Goal: Task Accomplishment & Management: Manage account settings

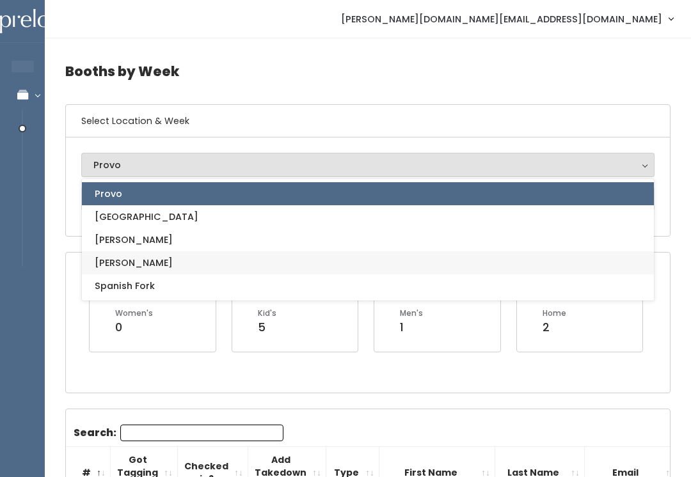
click at [198, 261] on link "[PERSON_NAME]" at bounding box center [368, 262] width 572 height 23
select select "3"
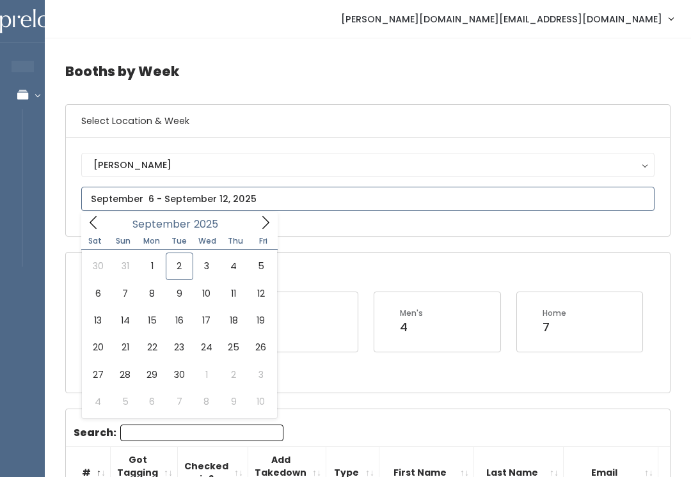
click at [86, 227] on icon at bounding box center [93, 223] width 14 height 14
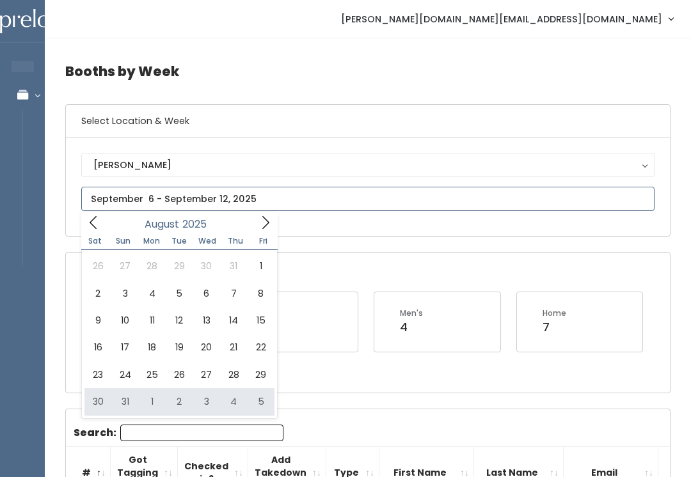
type input "August 30 to September 5"
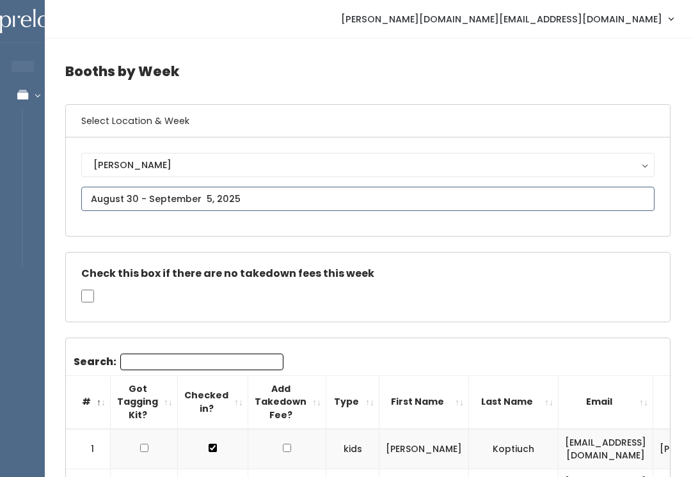
click at [306, 191] on input "text" at bounding box center [367, 199] width 573 height 24
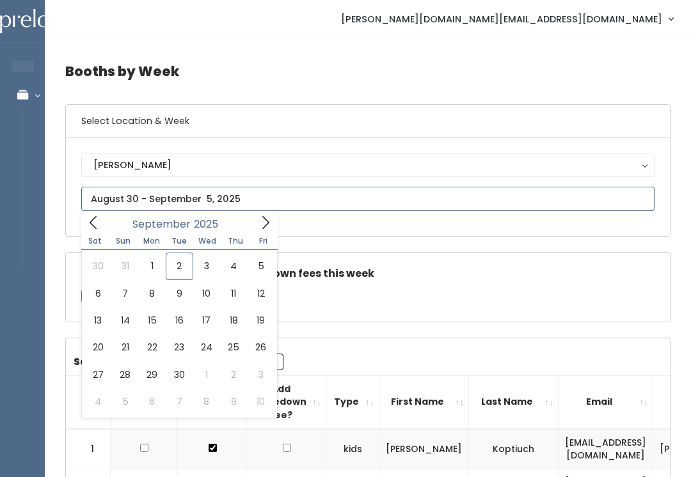
click at [260, 223] on icon at bounding box center [265, 223] width 14 height 14
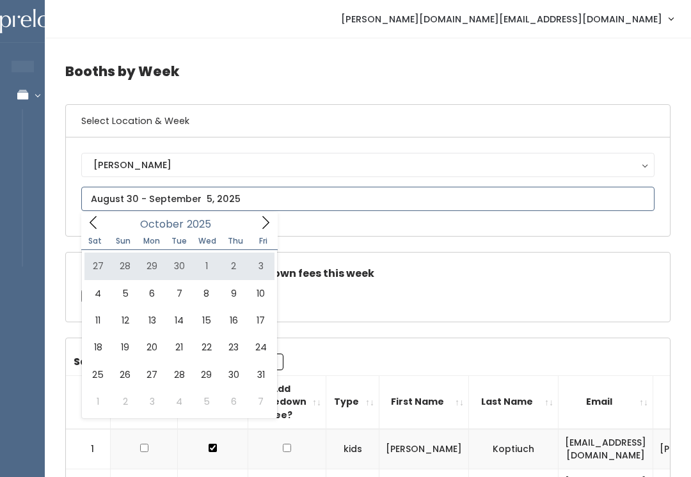
type input "September 27 to October 3"
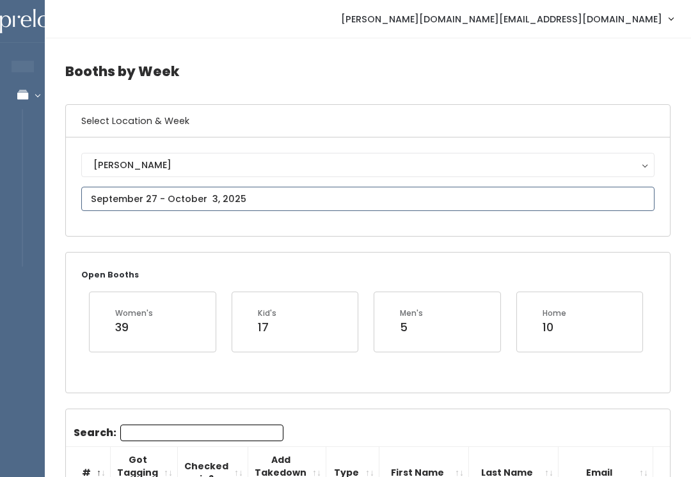
click at [310, 200] on input "text" at bounding box center [367, 199] width 573 height 24
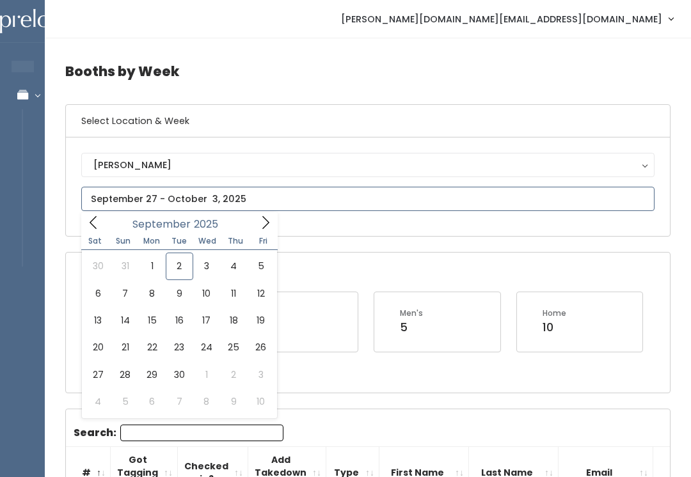
click at [90, 231] on span at bounding box center [93, 222] width 24 height 20
click at [263, 221] on icon at bounding box center [265, 223] width 14 height 14
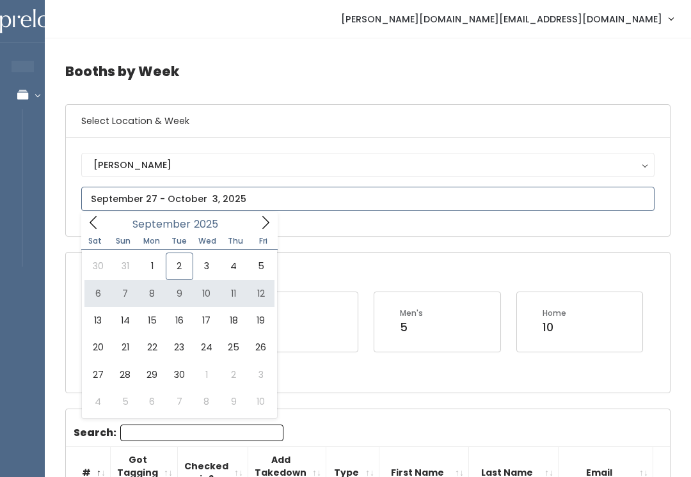
type input "September 6 to September 12"
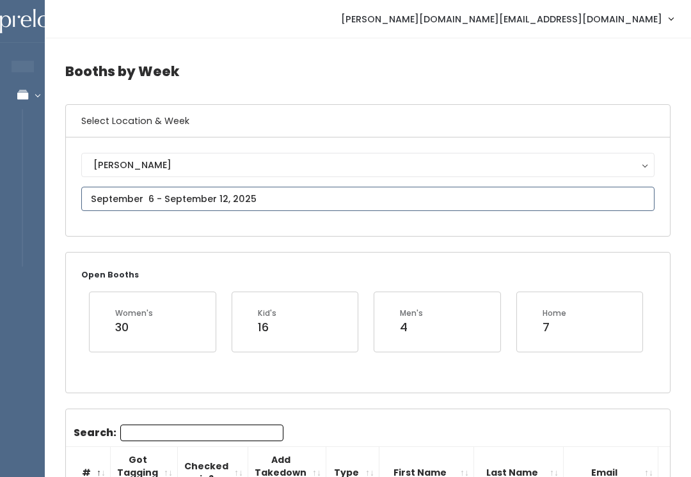
click at [303, 205] on input "text" at bounding box center [367, 199] width 573 height 24
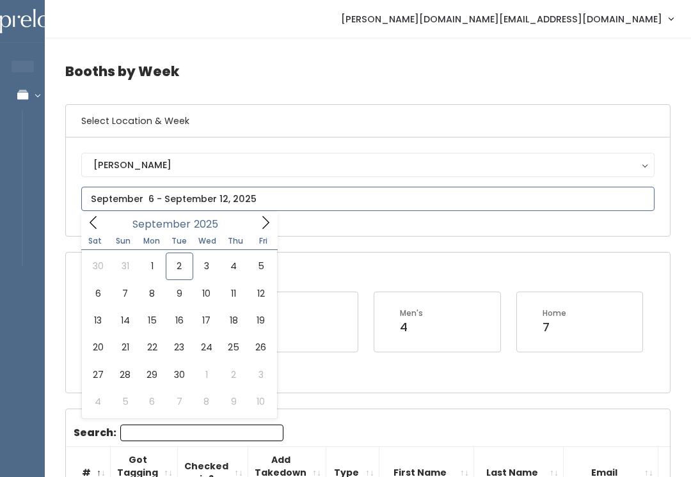
type input "September 13 to September 19"
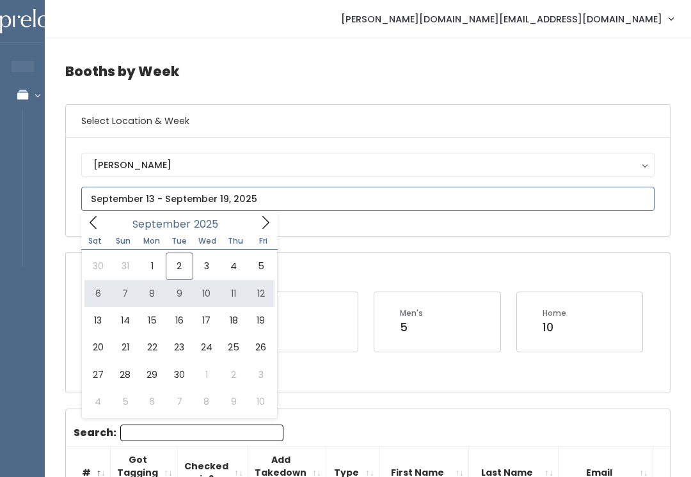
type input "September 6 to September 12"
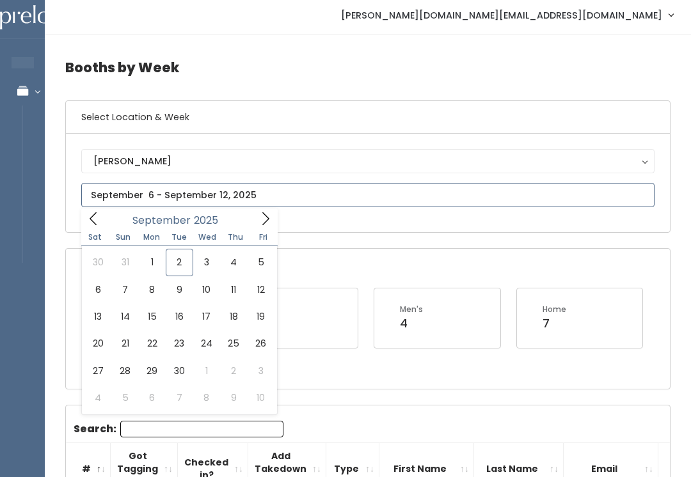
type input "September 20 to September 26"
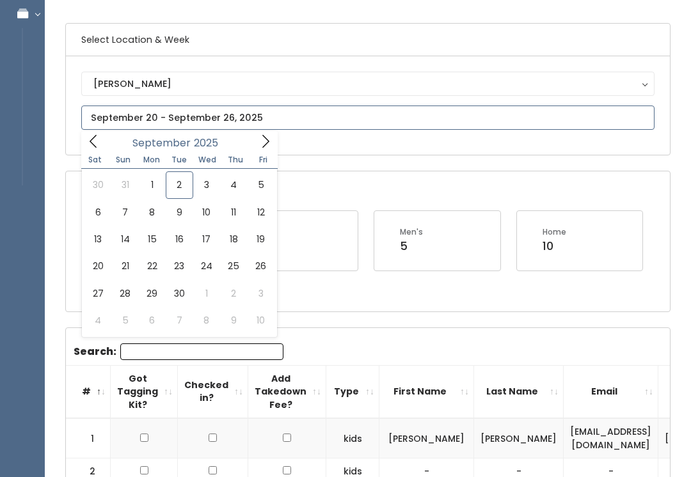
type input "September 27 to October 3"
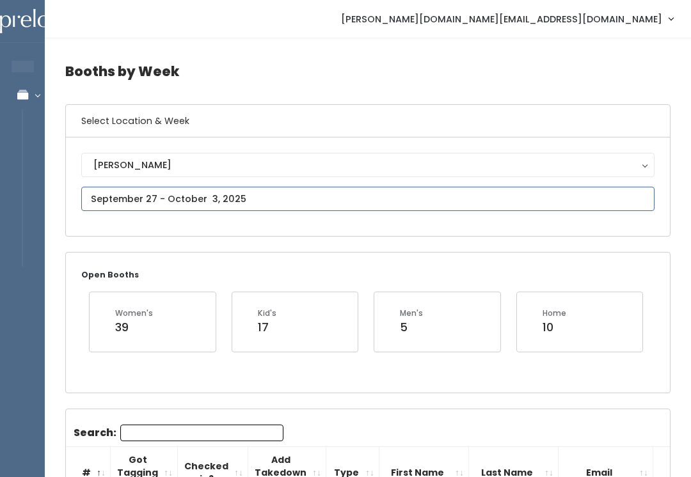
click at [106, 199] on input "text" at bounding box center [367, 199] width 573 height 24
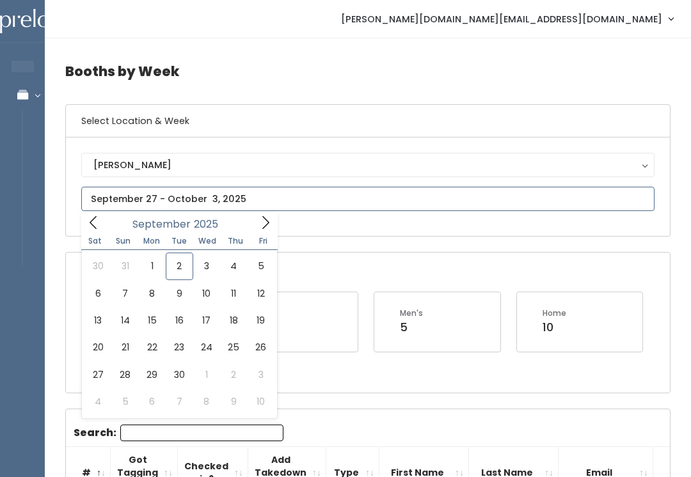
click at [253, 224] on span at bounding box center [265, 222] width 24 height 20
type input "October 4 to October 10"
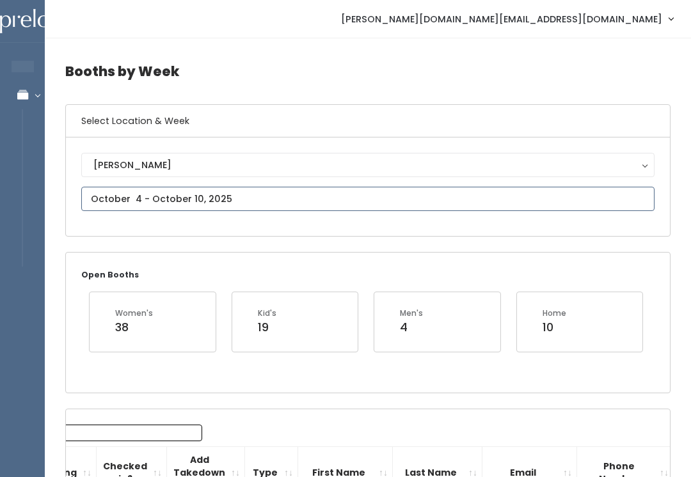
click at [109, 198] on input "text" at bounding box center [367, 199] width 573 height 24
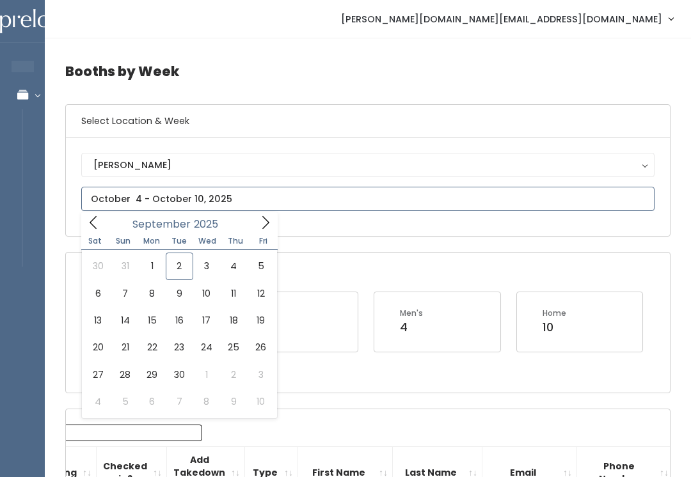
click at [253, 231] on span at bounding box center [265, 222] width 24 height 20
type input "October 11 to October 17"
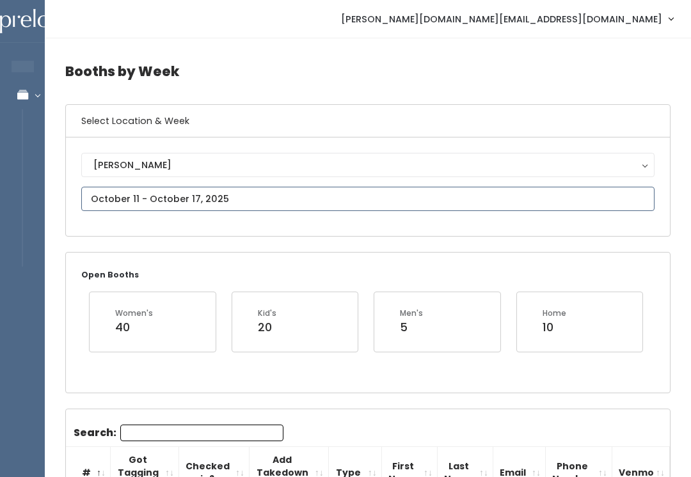
click at [89, 187] on input "text" at bounding box center [367, 199] width 573 height 24
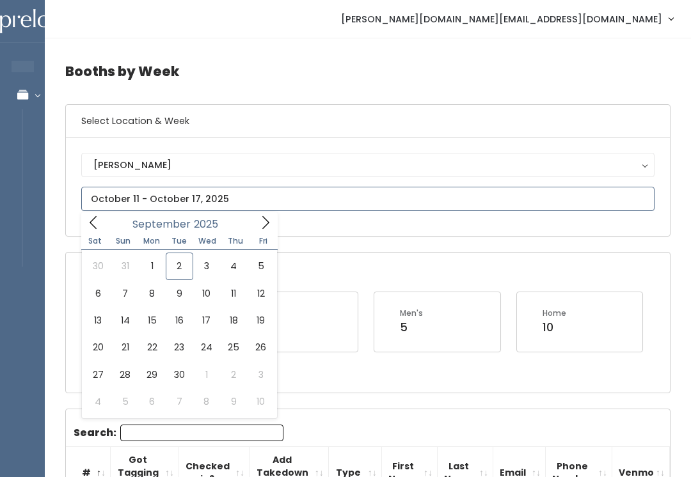
click at [262, 214] on span at bounding box center [265, 222] width 24 height 20
click at [260, 226] on icon at bounding box center [265, 223] width 14 height 14
click at [261, 222] on icon at bounding box center [265, 223] width 14 height 14
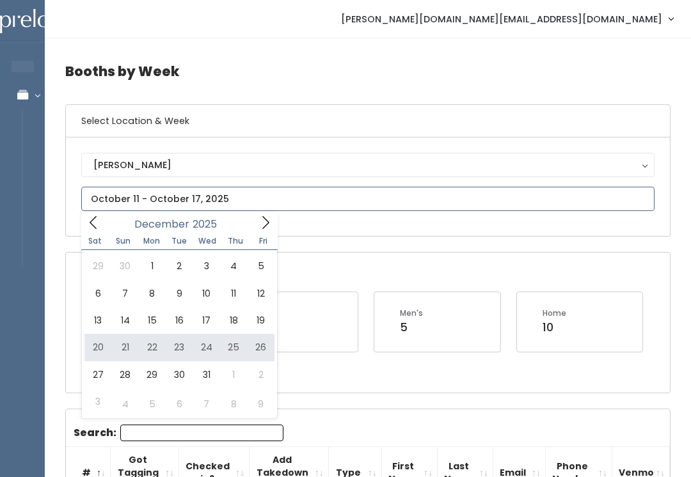
type input "December 20 to December 26"
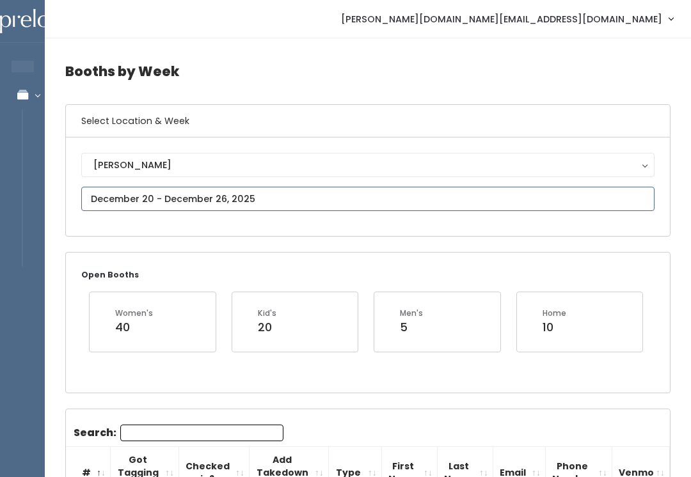
click at [242, 194] on input "text" at bounding box center [367, 199] width 573 height 24
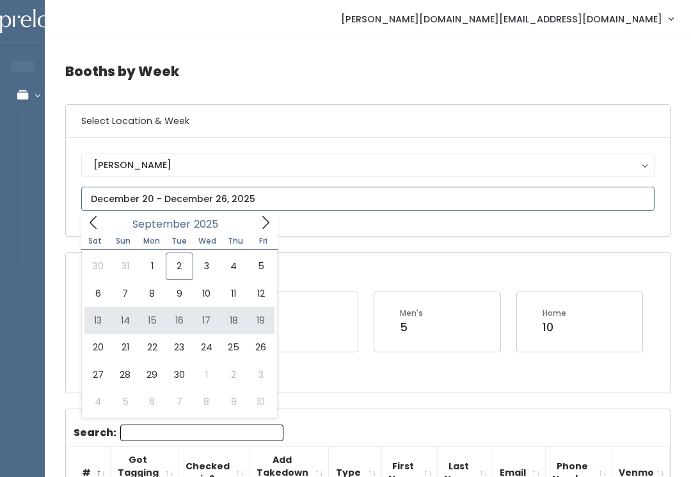
type input "September 13 to September 19"
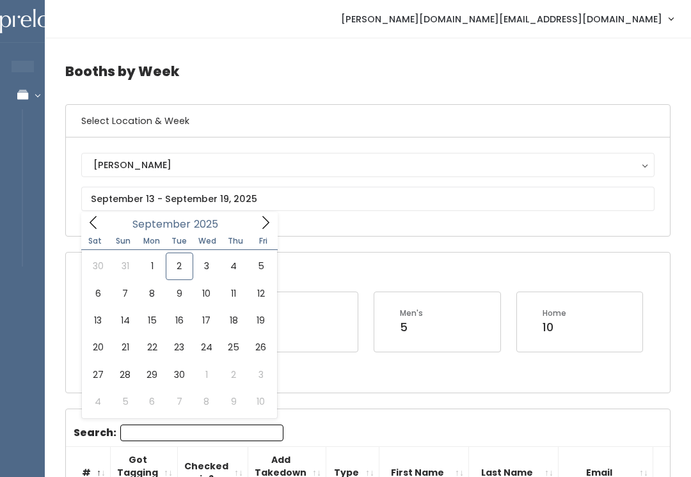
click at [262, 243] on span "Fri" at bounding box center [263, 241] width 28 height 8
click at [253, 231] on span at bounding box center [265, 222] width 24 height 20
click at [251, 232] on div "October 2025" at bounding box center [179, 222] width 147 height 20
click at [242, 222] on div "October 2025" at bounding box center [179, 222] width 147 height 20
click at [240, 223] on div "October 2025" at bounding box center [179, 222] width 147 height 20
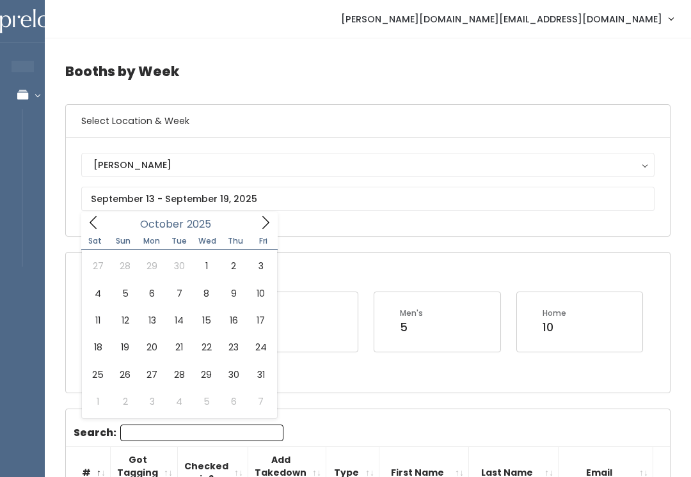
click at [246, 224] on div "October 2025" at bounding box center [179, 222] width 147 height 20
click at [264, 226] on icon at bounding box center [265, 223] width 14 height 14
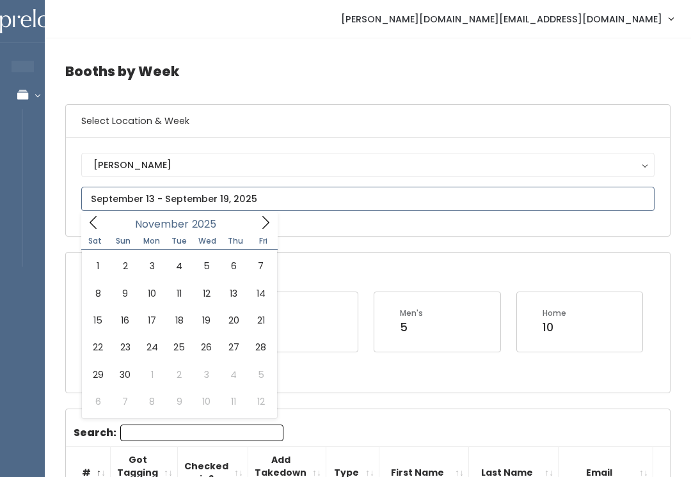
type input "November 15 to November 21"
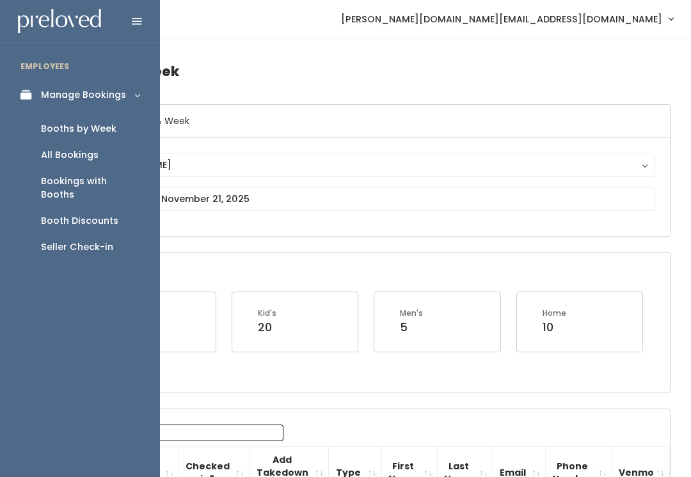
click at [27, 93] on icon at bounding box center [29, 95] width 18 height 11
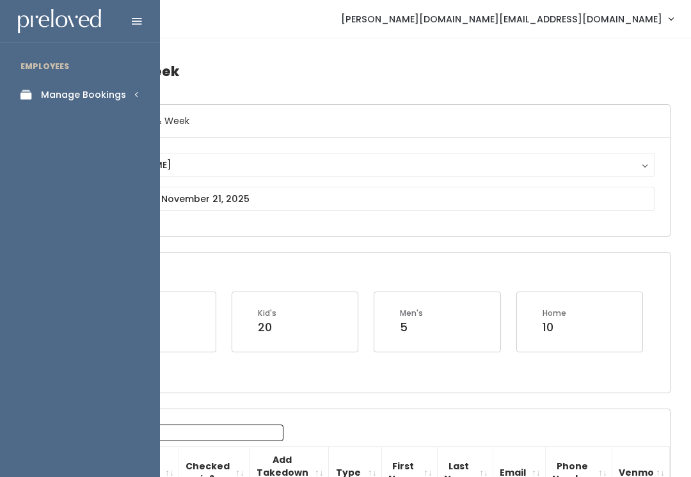
click at [134, 108] on link "Manage Bookings" at bounding box center [80, 95] width 160 height 29
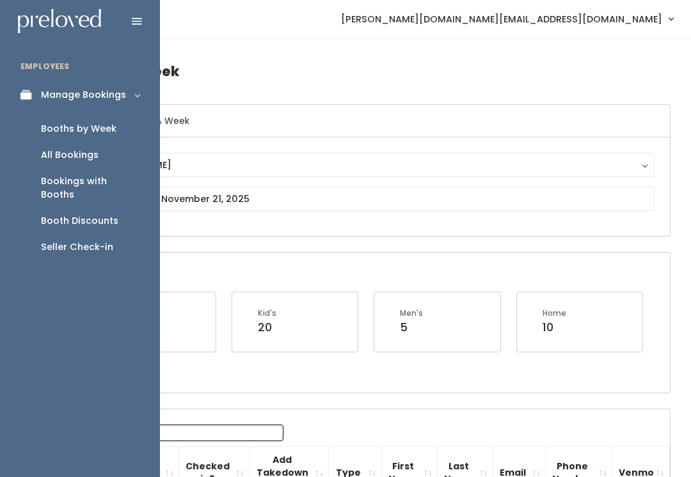
click at [143, 104] on link "Manage Bookings" at bounding box center [80, 95] width 160 height 29
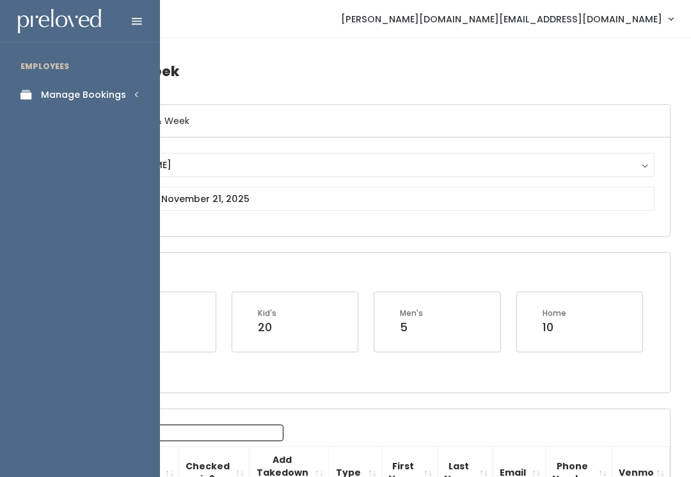
click at [139, 93] on link "Manage Bookings" at bounding box center [80, 95] width 160 height 29
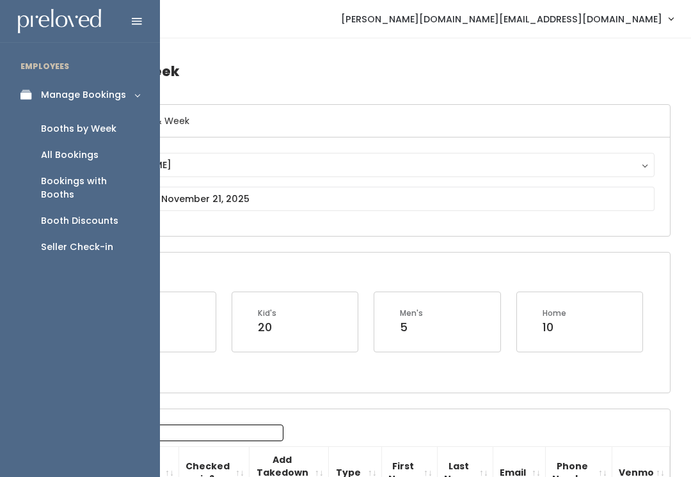
click at [100, 215] on link "Booth Discounts" at bounding box center [80, 221] width 160 height 26
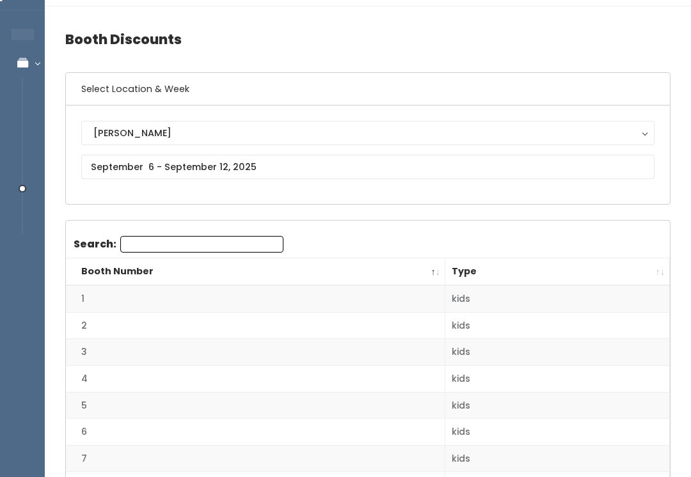
scroll to position [30, 0]
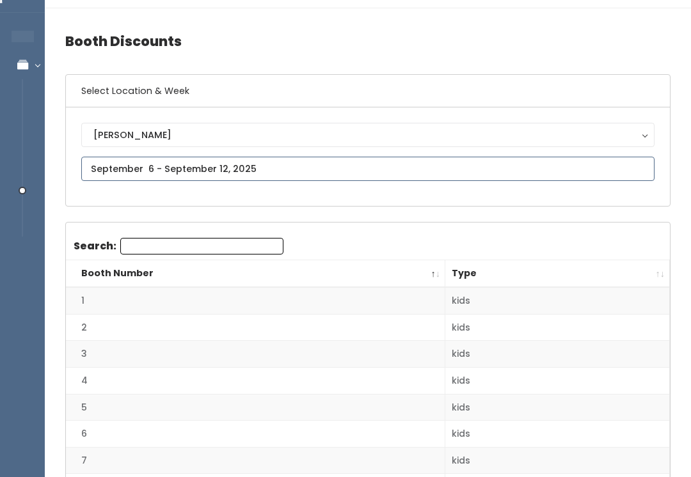
click at [297, 159] on input "text" at bounding box center [367, 169] width 573 height 24
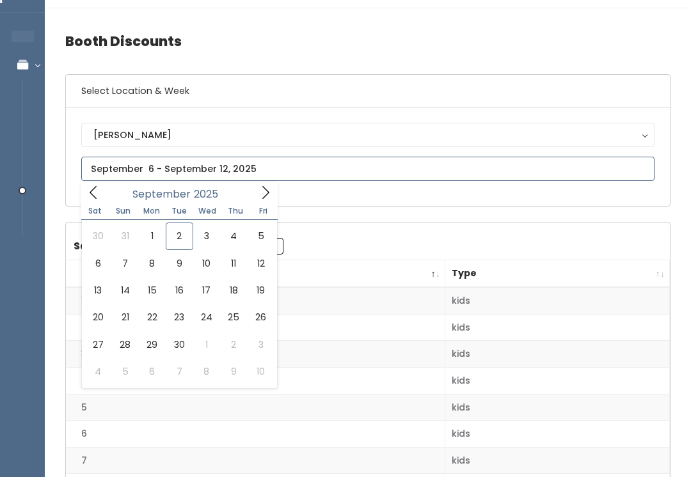
type input "August 30 to September 5"
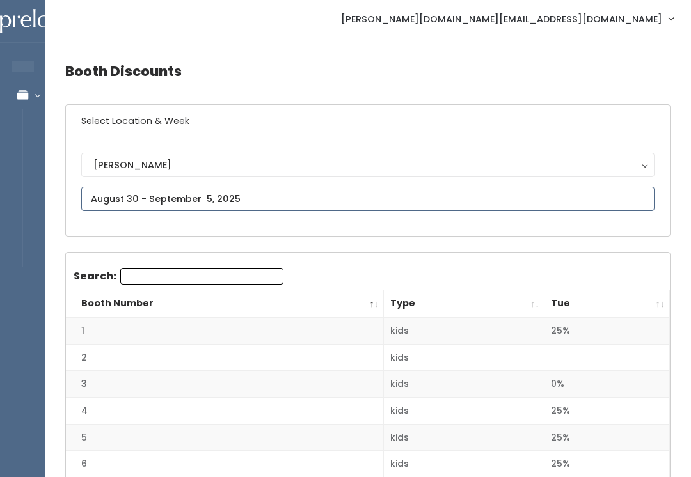
click at [637, 200] on input "text" at bounding box center [367, 199] width 573 height 24
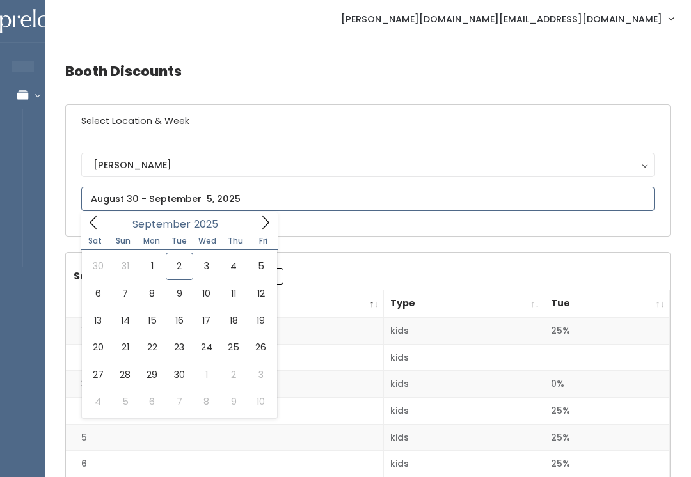
type input "August 30 to September 5"
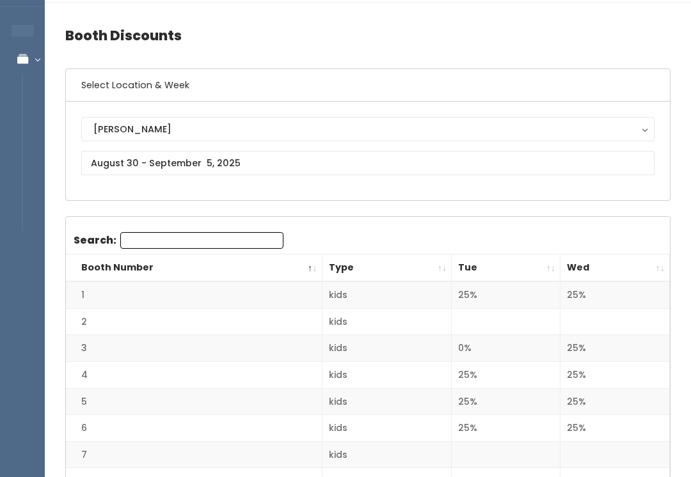
scroll to position [45, 0]
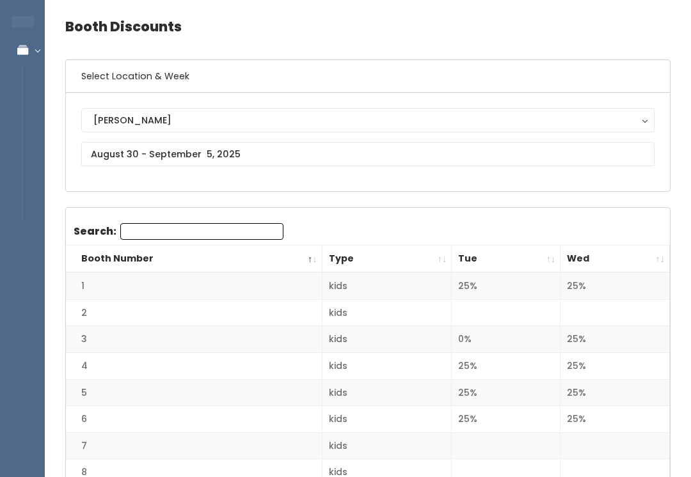
click at [320, 256] on th "Booth Number" at bounding box center [194, 259] width 256 height 27
click at [316, 249] on th "Booth Number" at bounding box center [194, 259] width 256 height 27
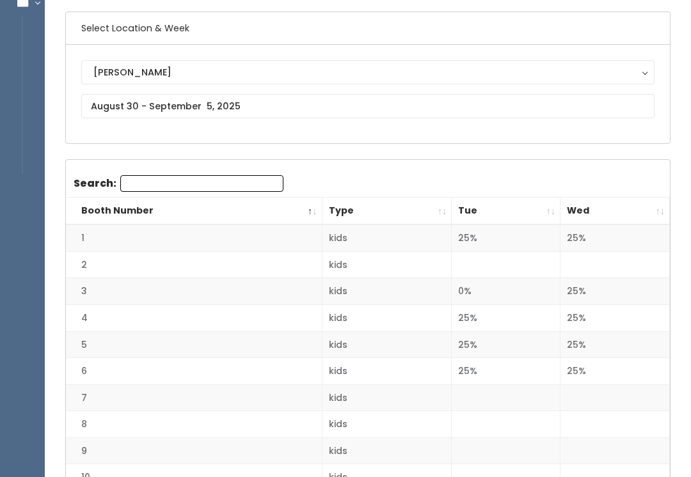
scroll to position [91, 0]
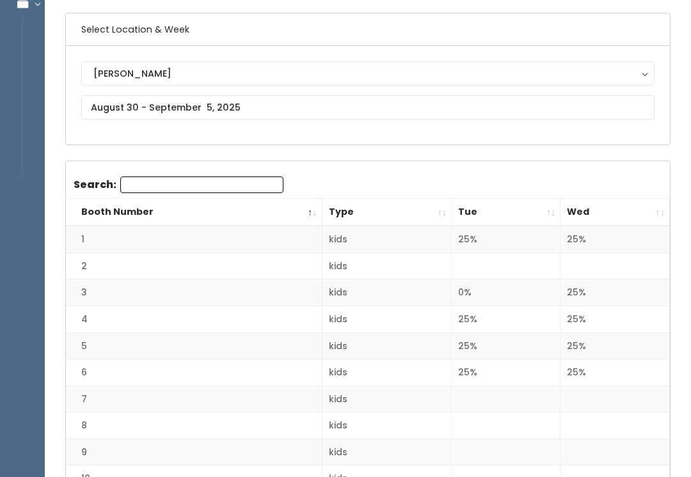
click at [666, 204] on th "Wed" at bounding box center [614, 212] width 109 height 27
click at [666, 205] on th "Wed" at bounding box center [614, 212] width 109 height 27
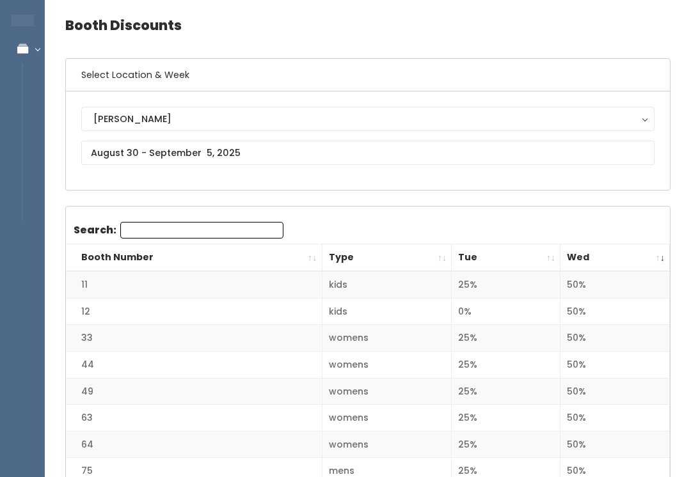
scroll to position [20, 0]
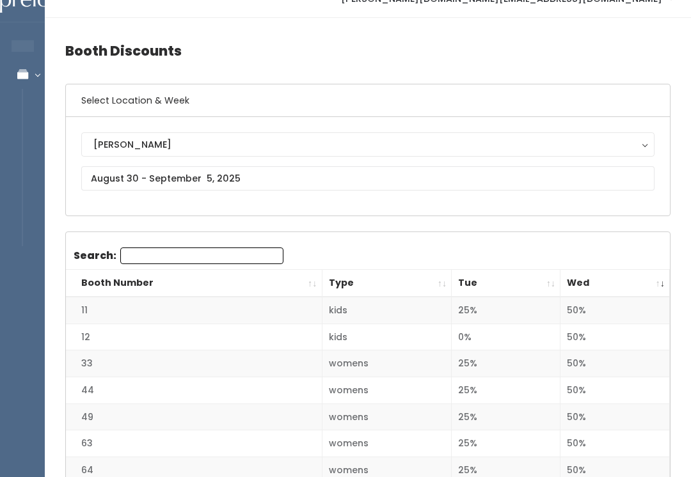
click at [320, 292] on th "Booth Number" at bounding box center [194, 283] width 256 height 27
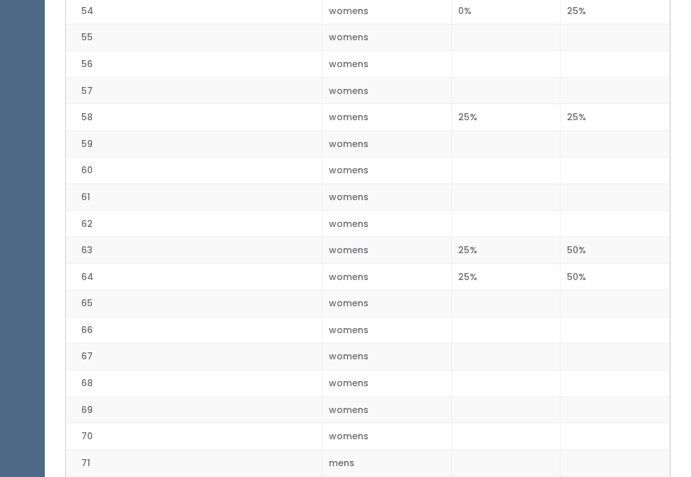
scroll to position [1730, 0]
